Goal: Task Accomplishment & Management: Use online tool/utility

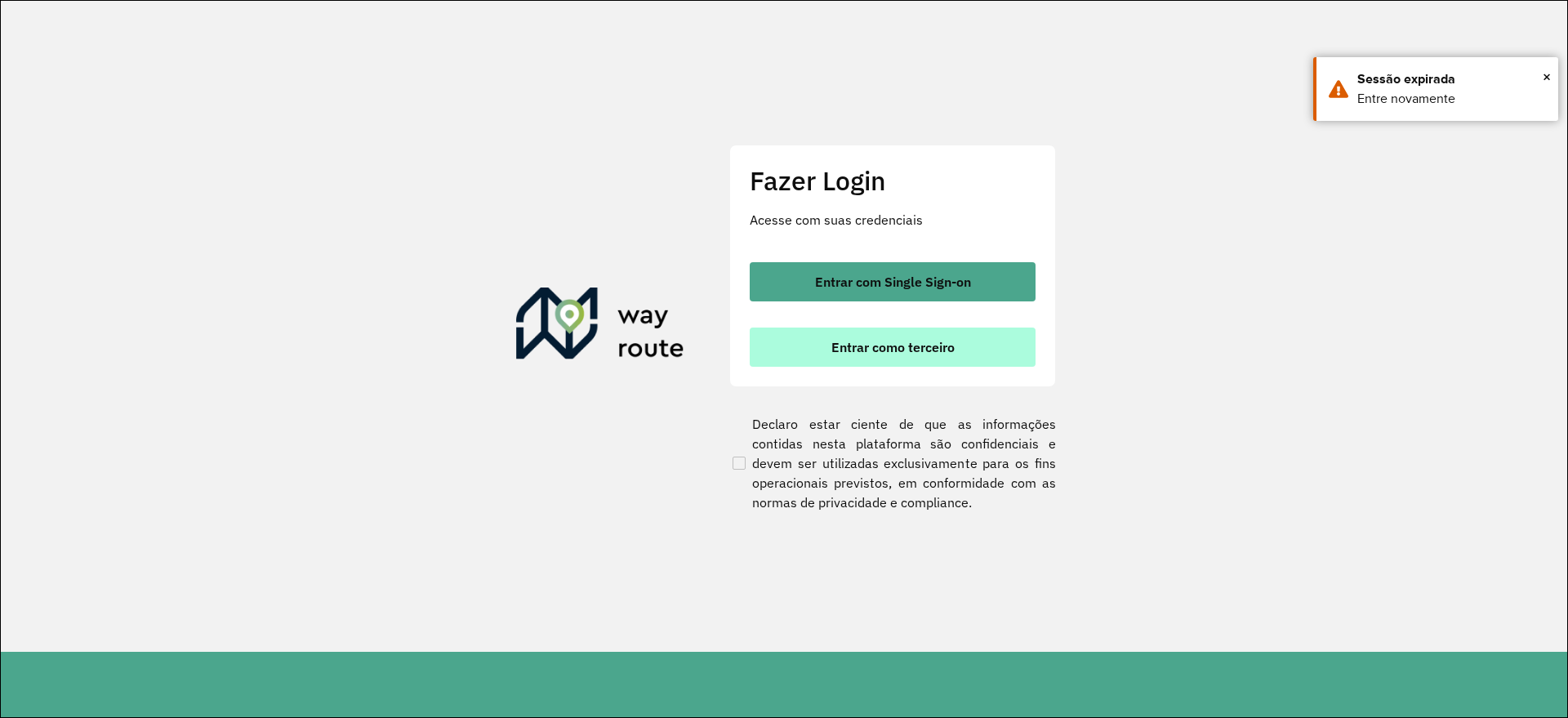
click at [867, 346] on span "Entrar como terceiro" at bounding box center [892, 347] width 124 height 13
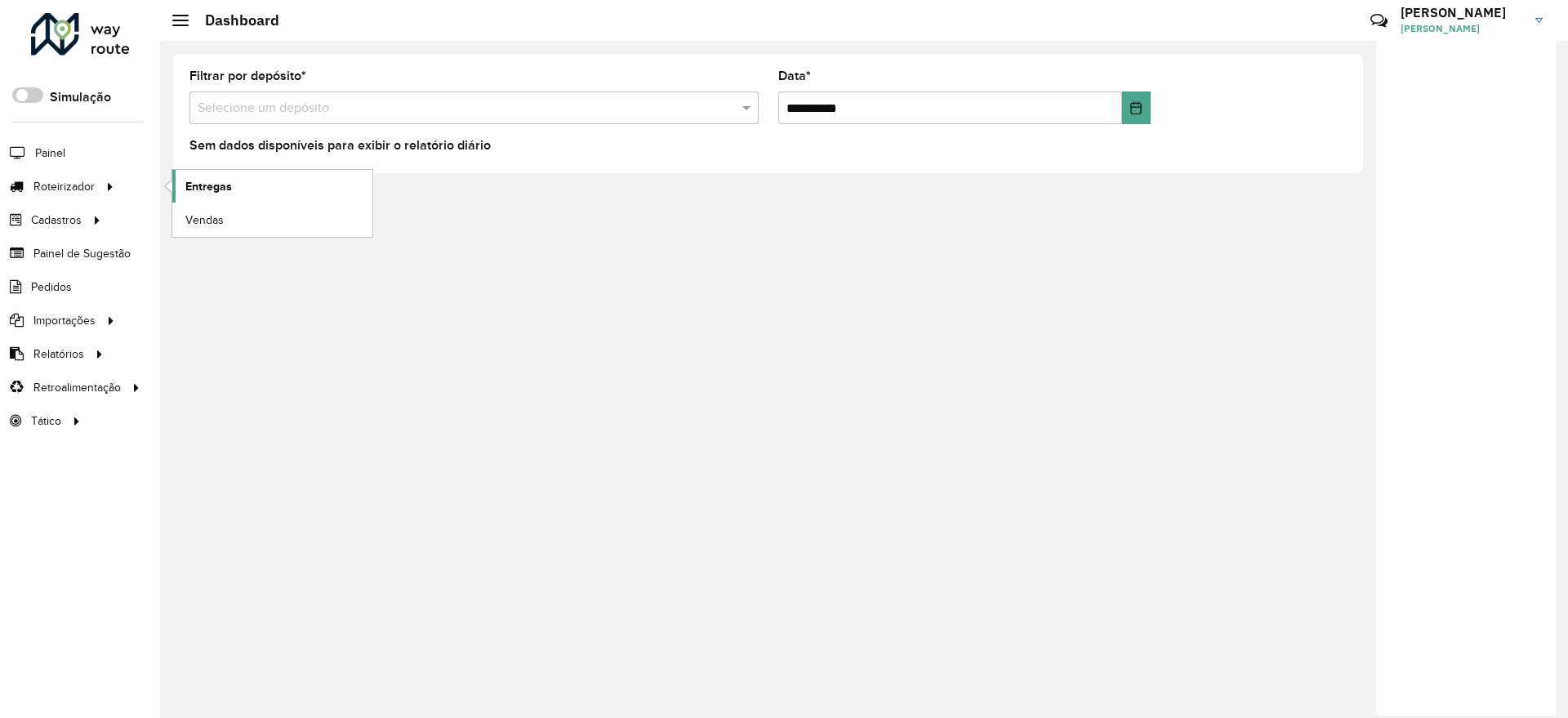
click at [224, 191] on span "Entregas" at bounding box center [208, 187] width 46 height 17
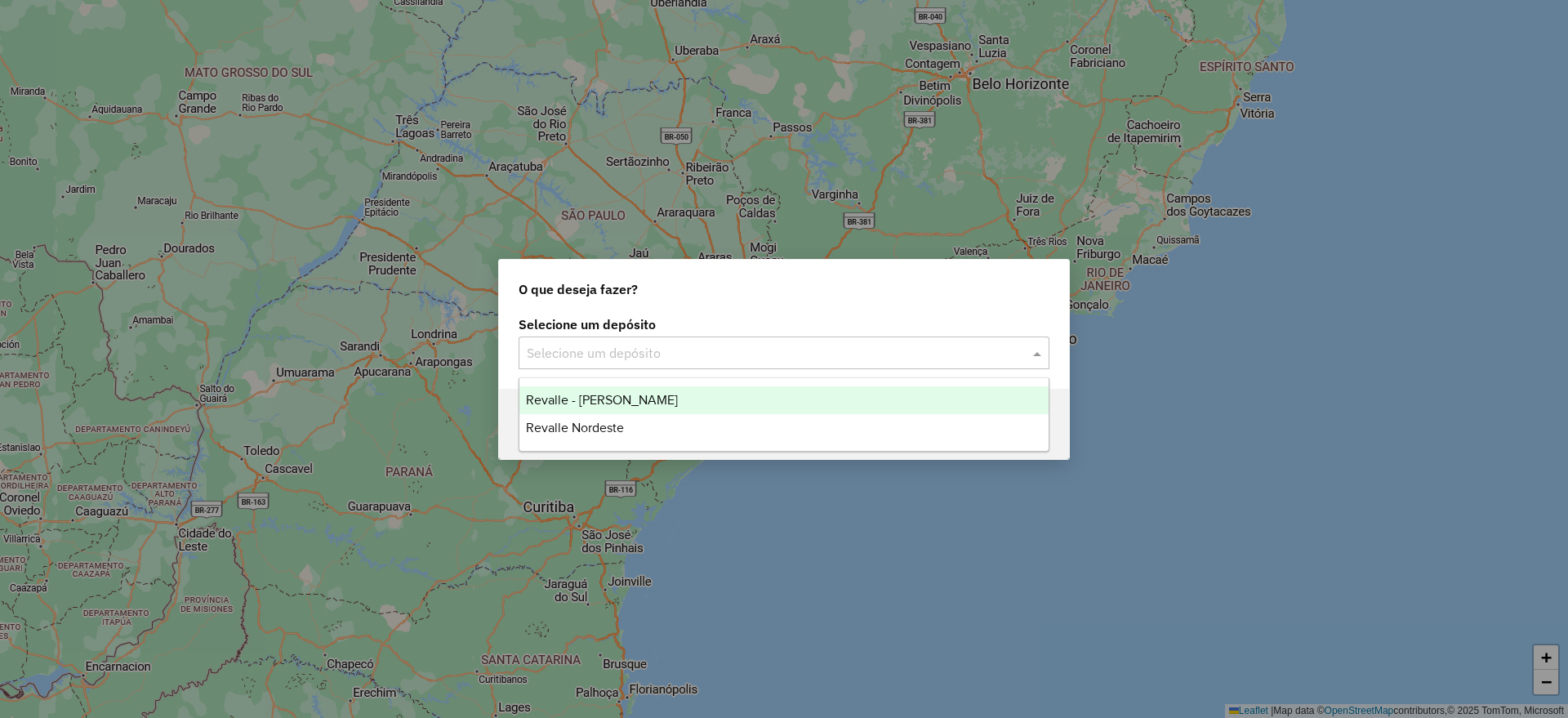
click at [839, 353] on input "text" at bounding box center [767, 353] width 481 height 19
click at [689, 404] on div "Revalle - [PERSON_NAME]" at bounding box center [784, 400] width 529 height 28
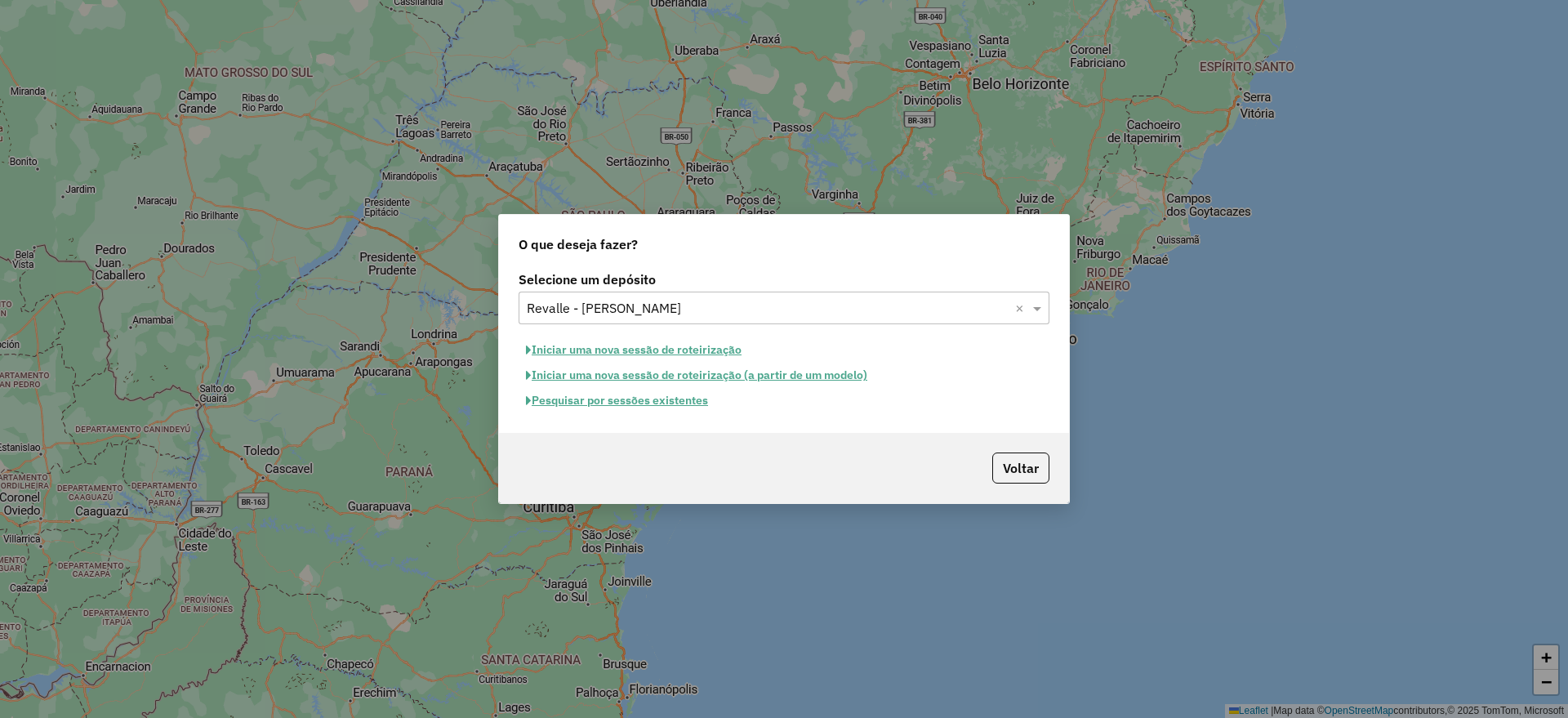
click at [650, 400] on button "Pesquisar por sessões existentes" at bounding box center [617, 401] width 197 height 25
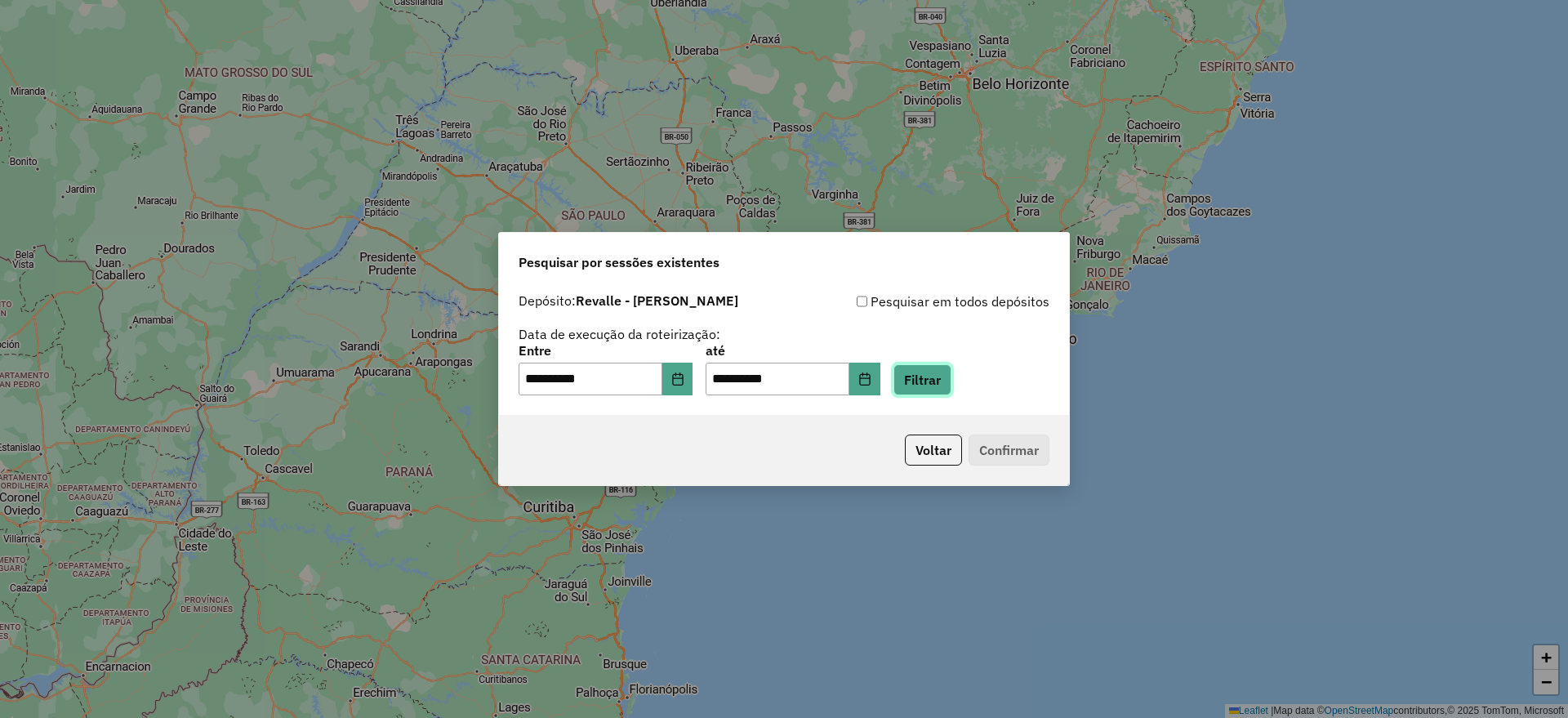
click at [942, 376] on button "Filtrar" at bounding box center [922, 380] width 58 height 31
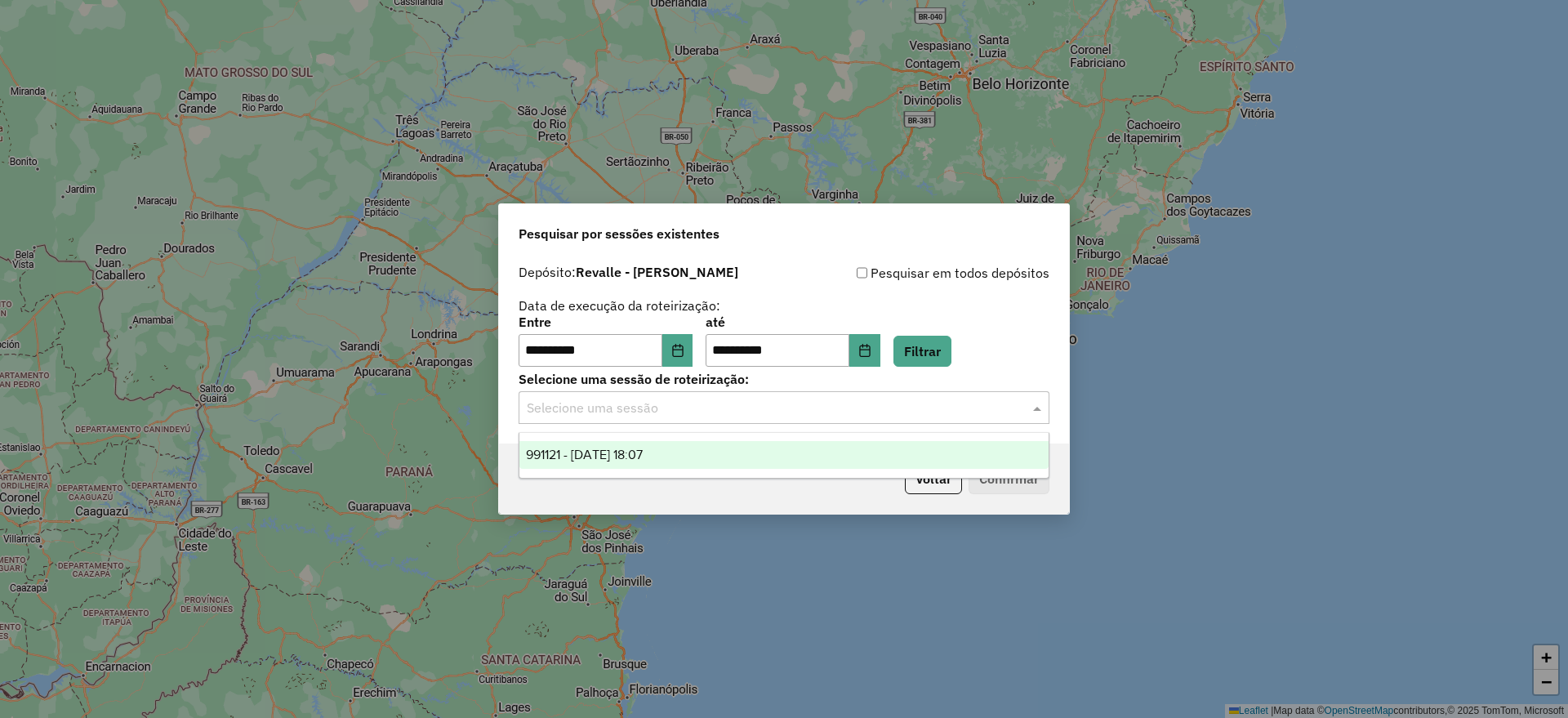
drag, startPoint x: 855, startPoint y: 412, endPoint x: 804, endPoint y: 412, distance: 51.0
click at [855, 411] on input "text" at bounding box center [767, 408] width 481 height 19
click at [781, 449] on div "991121 - 19/08/2025 18:07" at bounding box center [784, 455] width 529 height 28
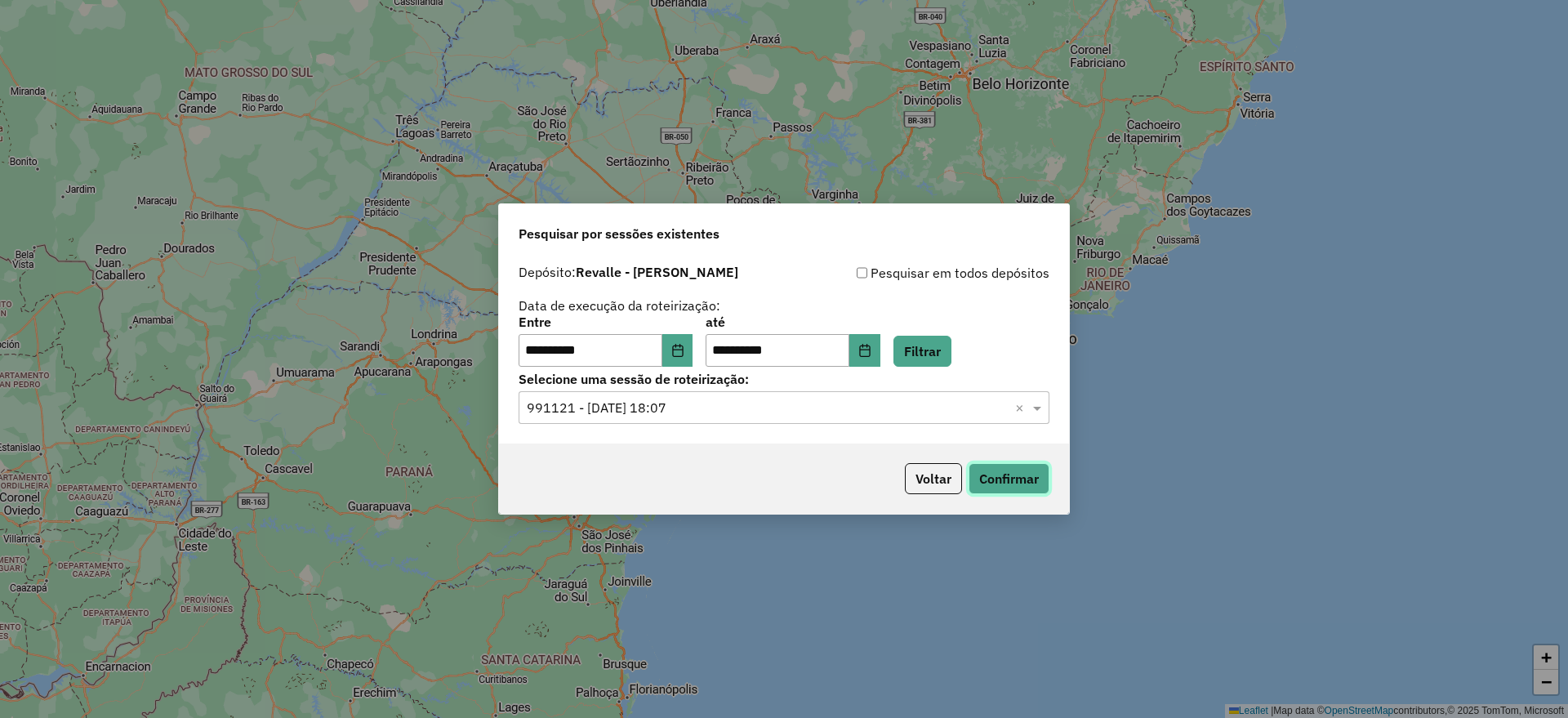
click at [1008, 480] on button "Confirmar" at bounding box center [1009, 478] width 81 height 31
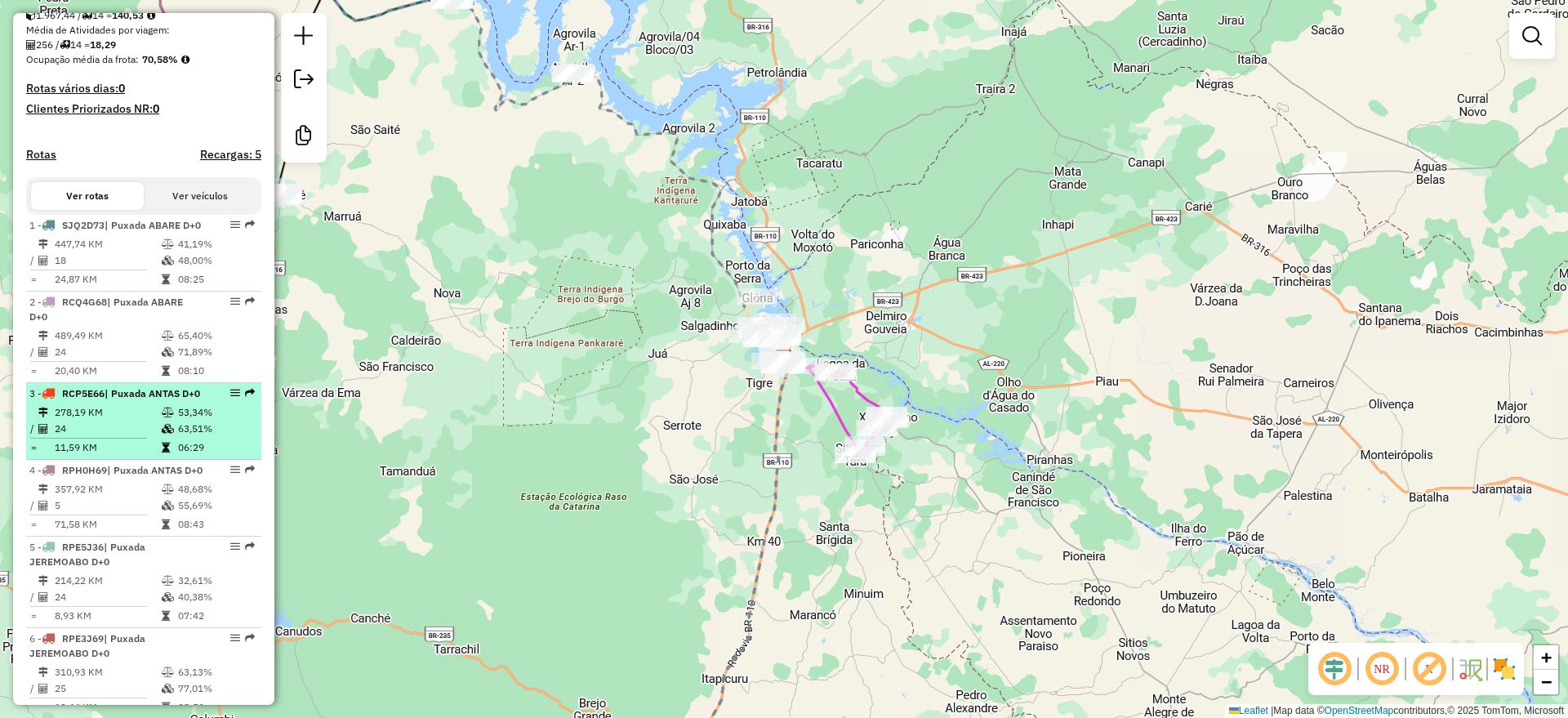
scroll to position [409, 0]
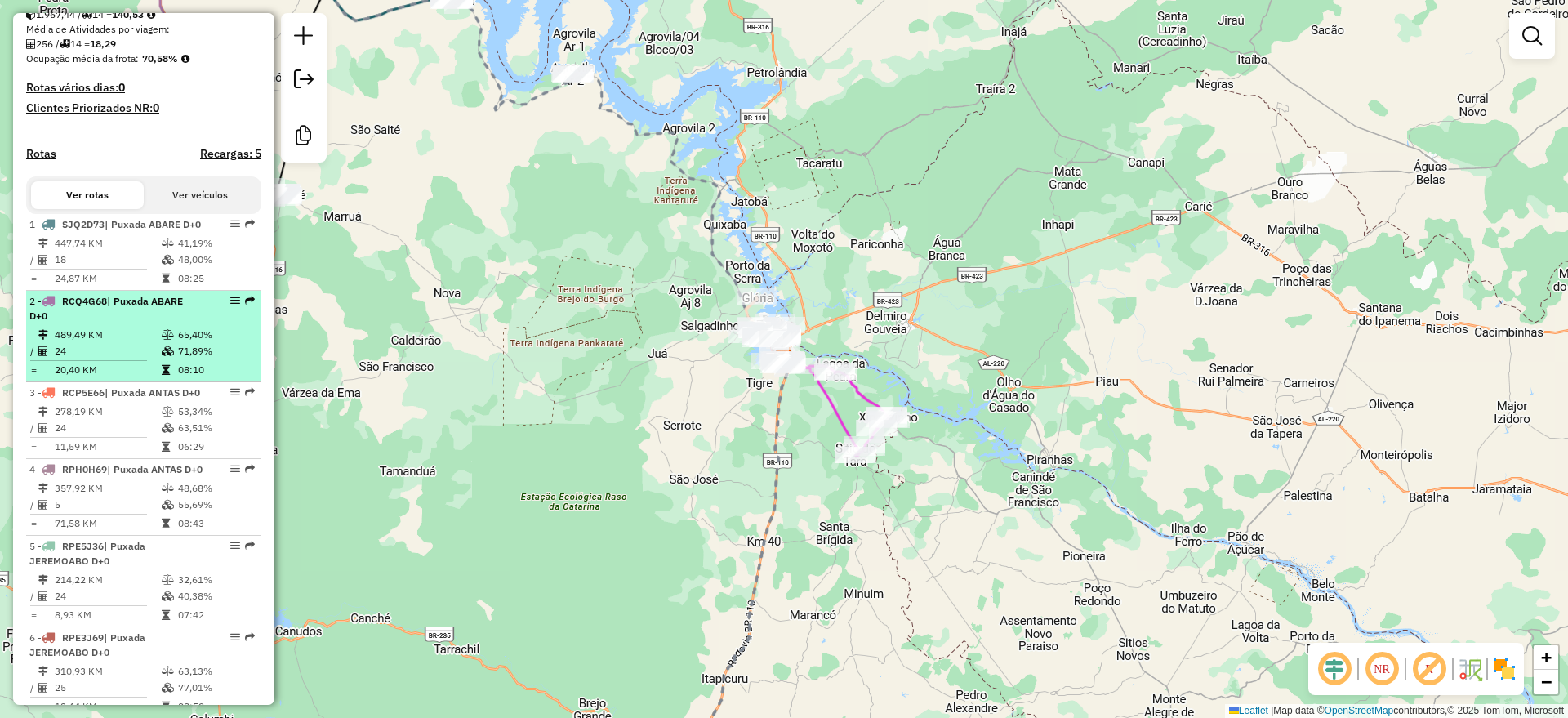
select select "**********"
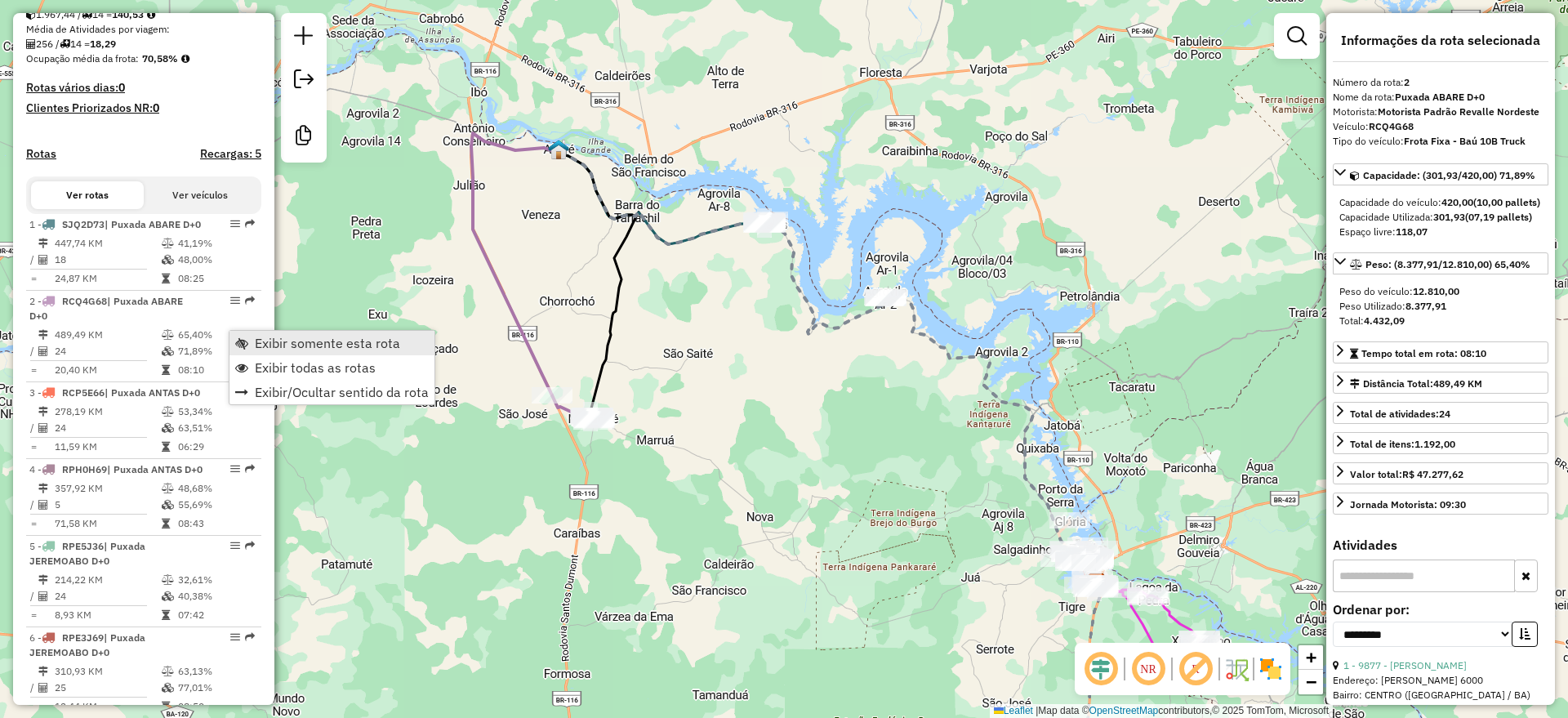
click at [298, 341] on span "Exibir somente esta rota" at bounding box center [327, 343] width 145 height 13
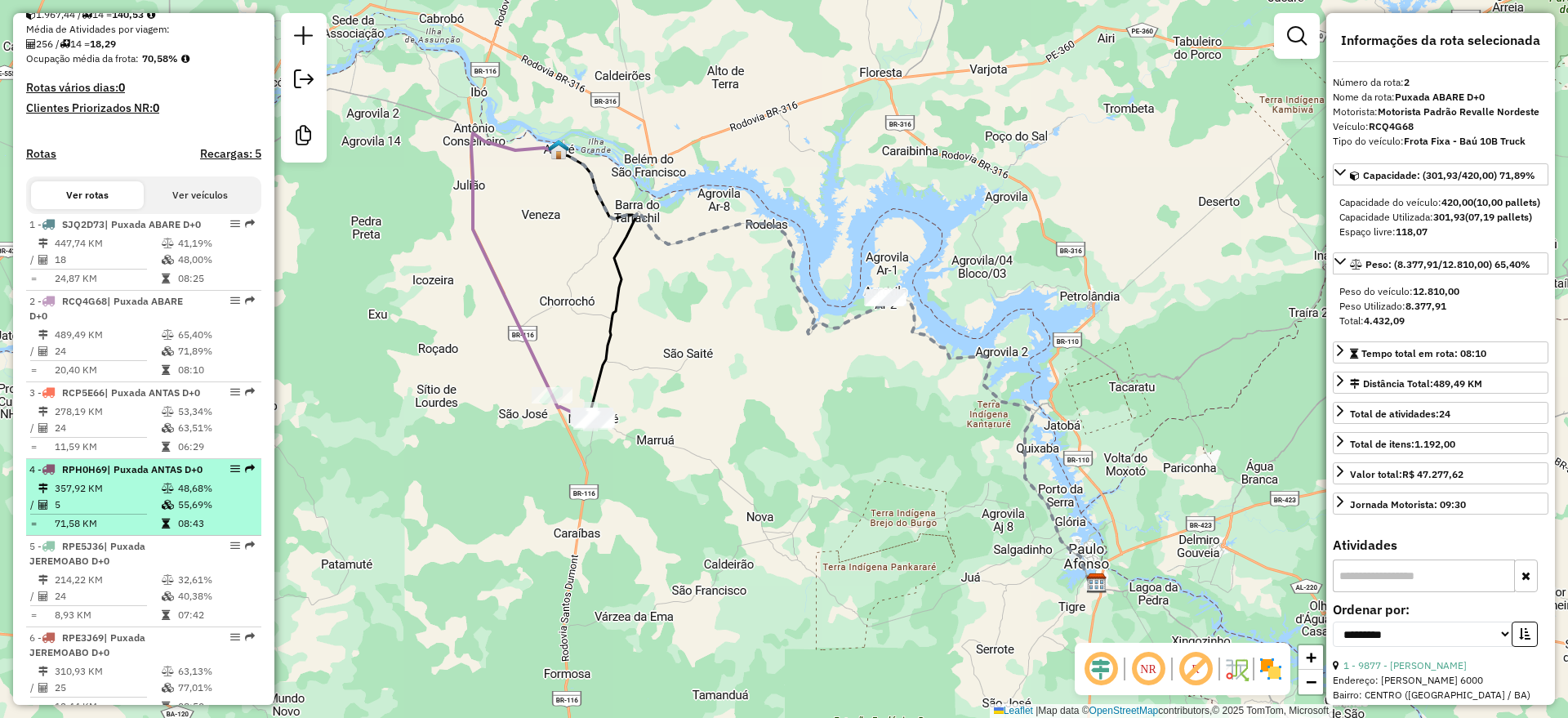
click at [132, 478] on div "4 - RPH0H69 | Puxada ANTAS D+0" at bounding box center [116, 469] width 173 height 14
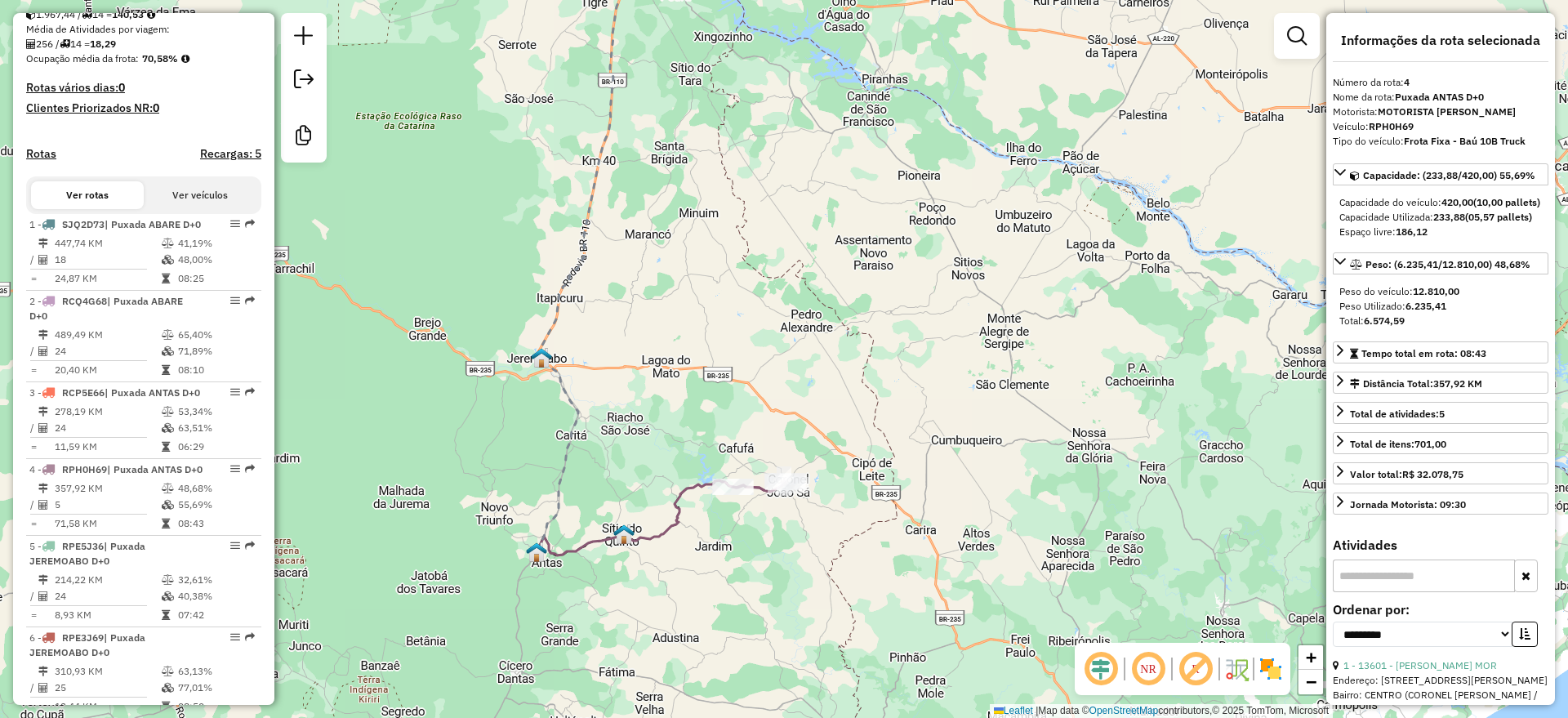
drag, startPoint x: 776, startPoint y: 538, endPoint x: 655, endPoint y: 445, distance: 152.6
click at [655, 445] on div "Janela de atendimento Grade de atendimento Capacidade Transportadoras Veículos …" at bounding box center [784, 359] width 1568 height 718
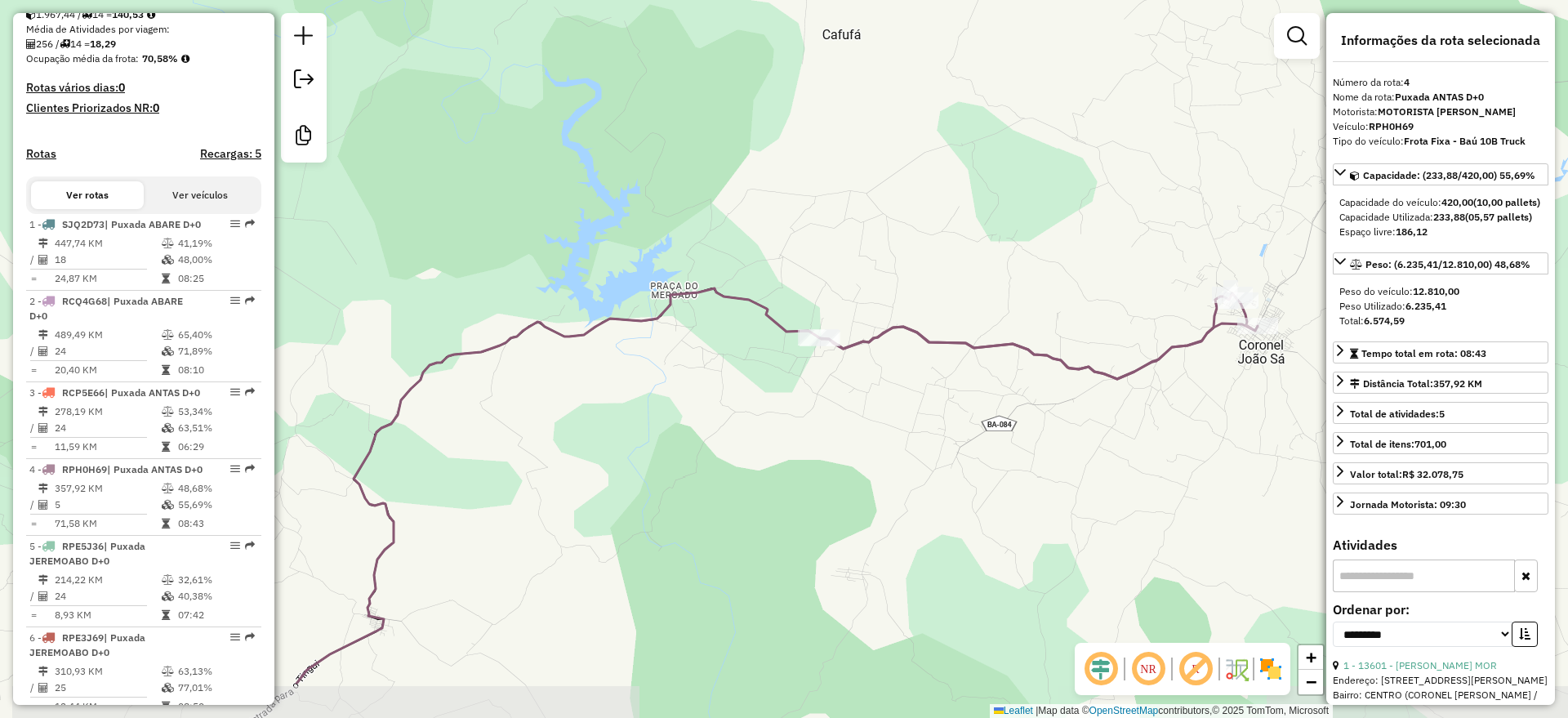
drag, startPoint x: 597, startPoint y: 507, endPoint x: 825, endPoint y: 400, distance: 251.9
click at [825, 400] on div "Janela de atendimento Grade de atendimento Capacidade Transportadoras Veículos …" at bounding box center [784, 359] width 1568 height 718
